Goal: Task Accomplishment & Management: Use online tool/utility

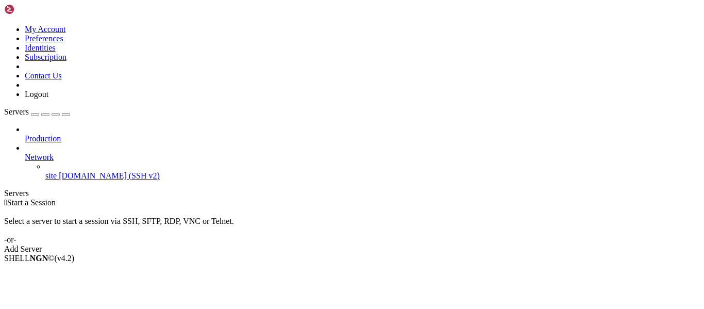
click at [57, 171] on span "site" at bounding box center [50, 175] width 11 height 9
click at [37, 271] on ul "Connect Open SFTP New Server New Folder Rename Duplicate Delete Properties" at bounding box center [61, 308] width 114 height 74
click at [40, 271] on span "Connect" at bounding box center [38, 275] width 27 height 9
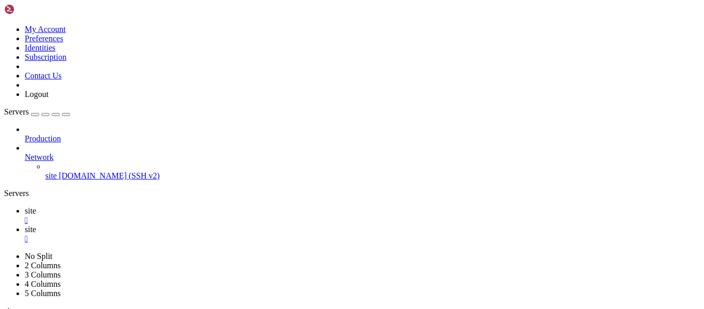
type input "/home/alencar"
